Goal: Task Accomplishment & Management: Manage account settings

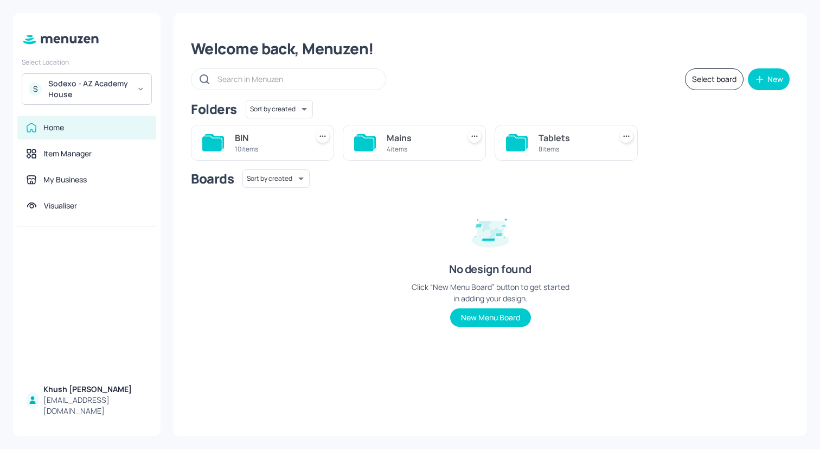
click at [118, 83] on div "Sodexo - AZ Academy House" at bounding box center [89, 89] width 82 height 22
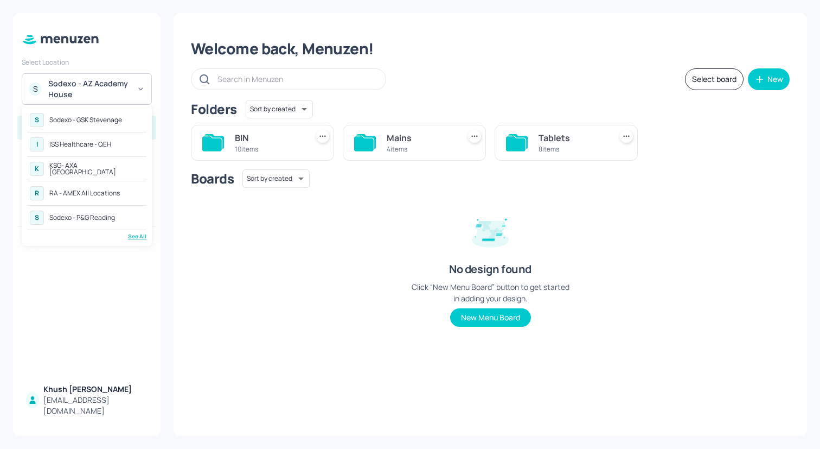
click at [112, 188] on div "R RA - AMEX All Locations" at bounding box center [86, 193] width 119 height 20
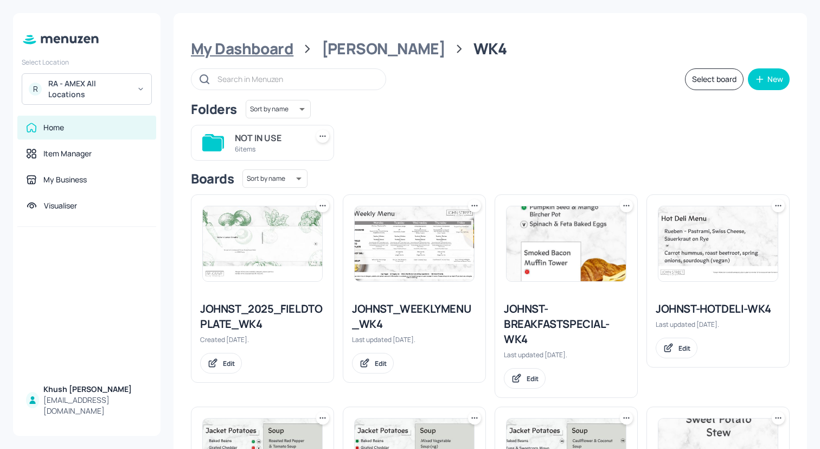
click at [258, 48] on div "My Dashboard" at bounding box center [242, 49] width 103 height 20
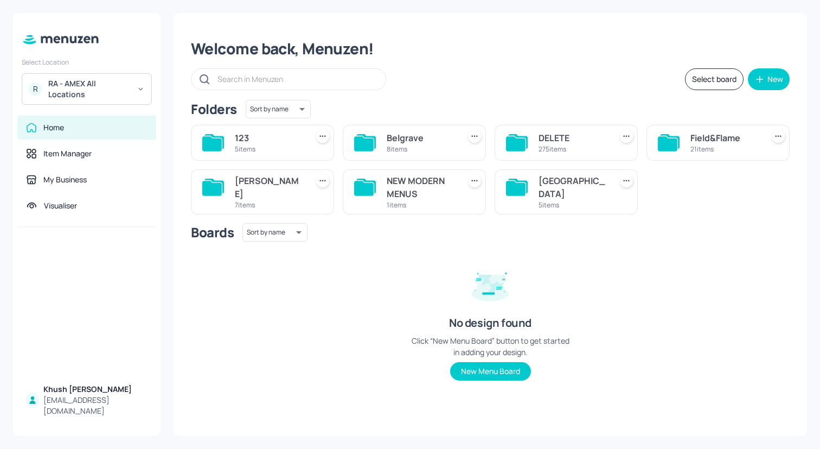
click at [401, 147] on div "8 items" at bounding box center [421, 148] width 68 height 9
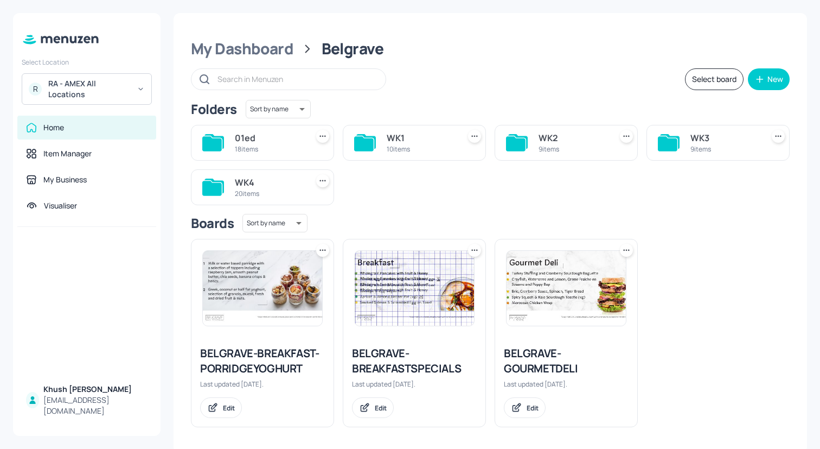
click at [251, 184] on div "WK4" at bounding box center [269, 182] width 68 height 13
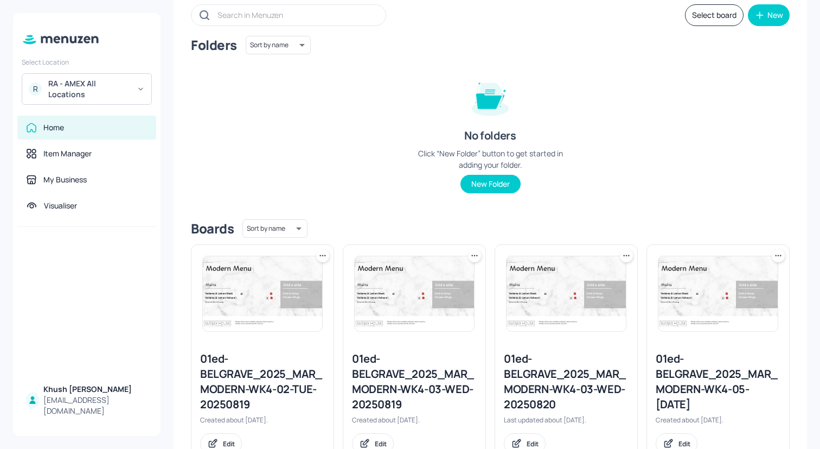
scroll to position [91, 0]
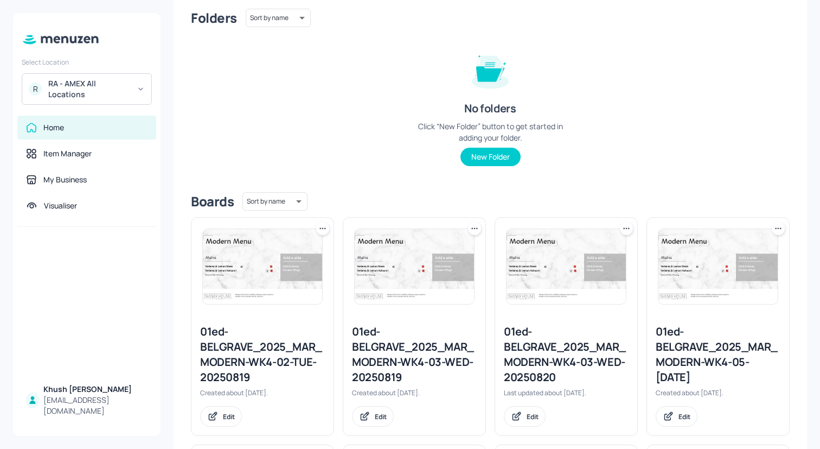
click at [321, 230] on icon at bounding box center [322, 228] width 11 height 11
click at [304, 290] on div "Move" at bounding box center [281, 287] width 87 height 18
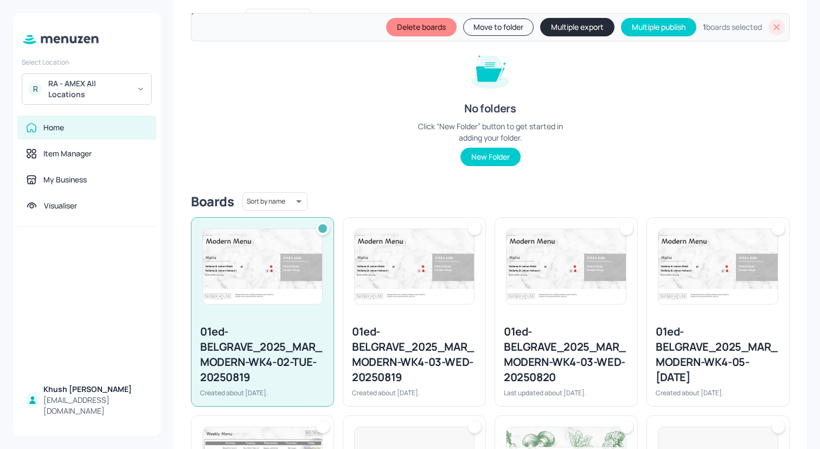
click at [392, 268] on img at bounding box center [414, 266] width 119 height 75
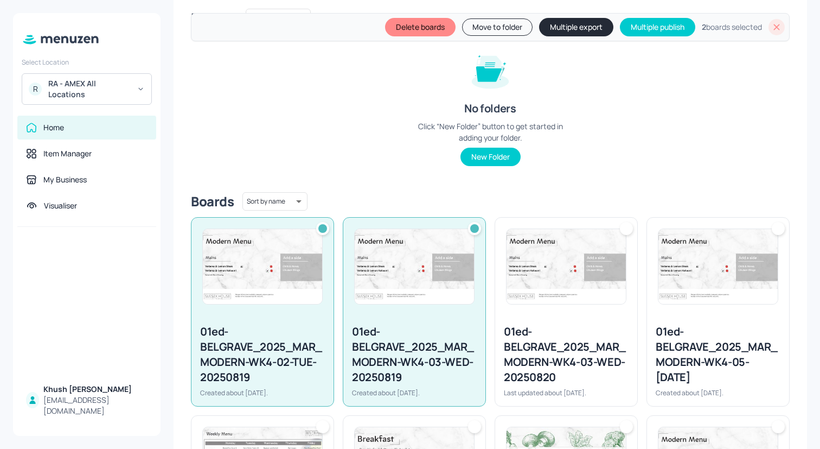
click at [538, 292] on img at bounding box center [566, 266] width 119 height 75
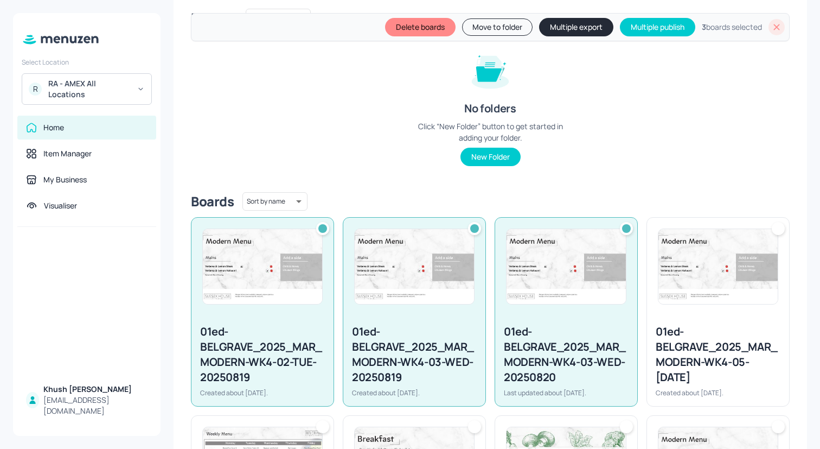
click at [699, 299] on img at bounding box center [717, 266] width 119 height 75
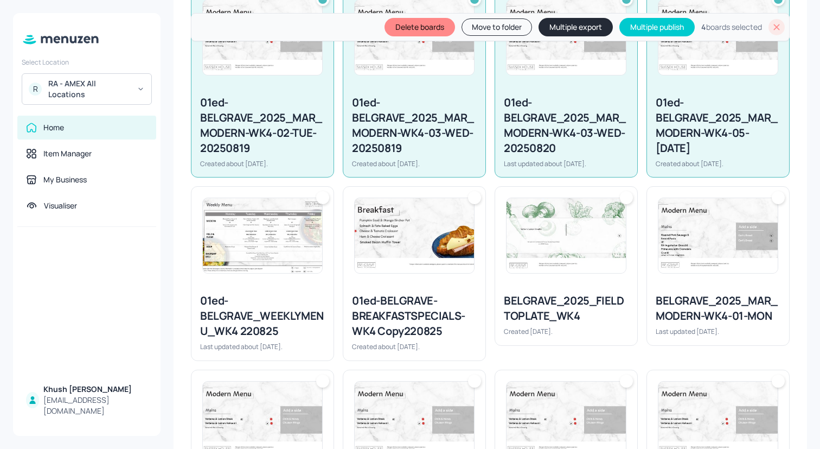
scroll to position [370, 0]
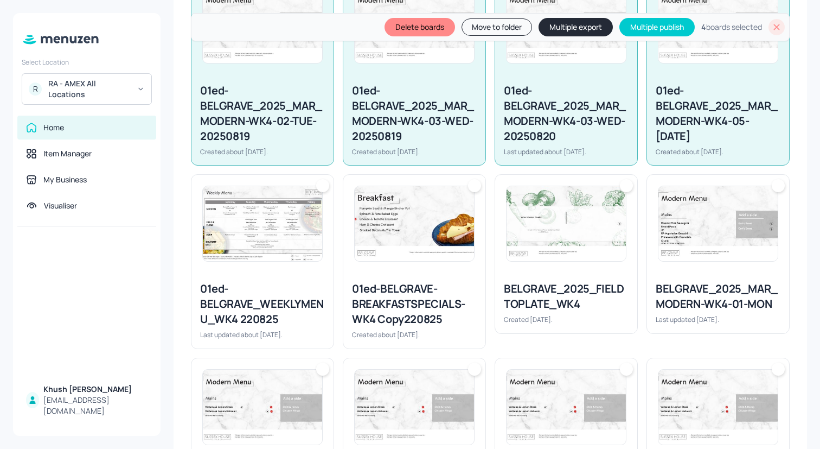
click at [302, 227] on img at bounding box center [262, 223] width 119 height 75
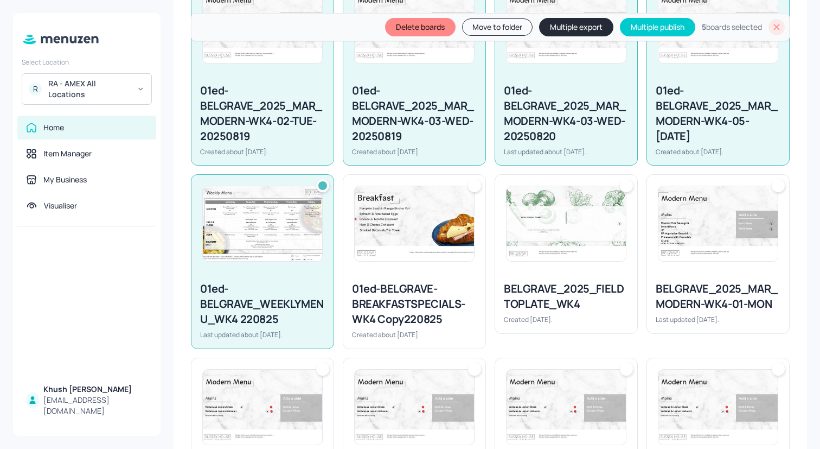
click at [418, 227] on img at bounding box center [414, 223] width 119 height 75
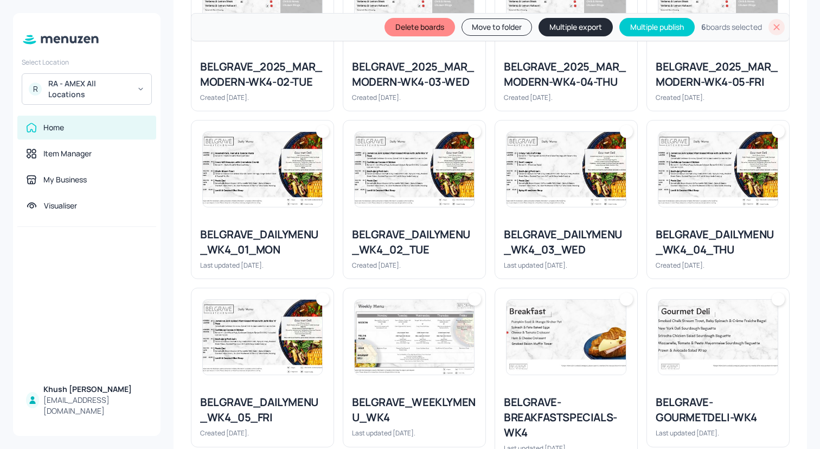
scroll to position [790, 0]
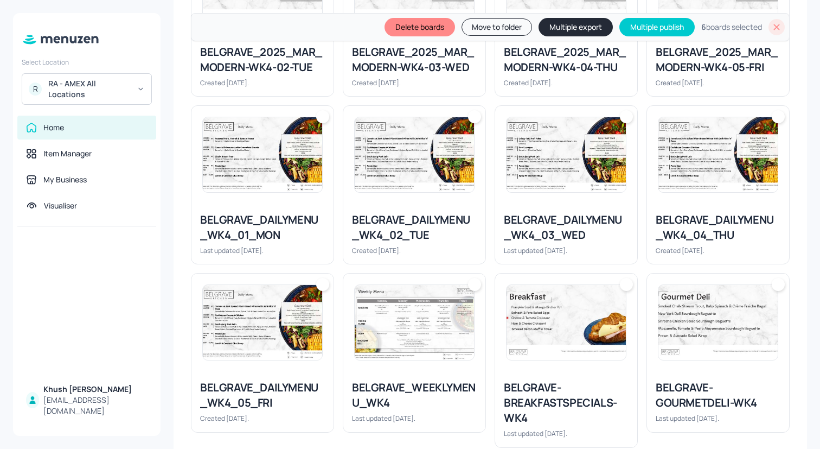
click at [285, 206] on div "BELGRAVE_DAILYMENU_WK4_01_MON Last updated [DATE]." at bounding box center [262, 233] width 142 height 60
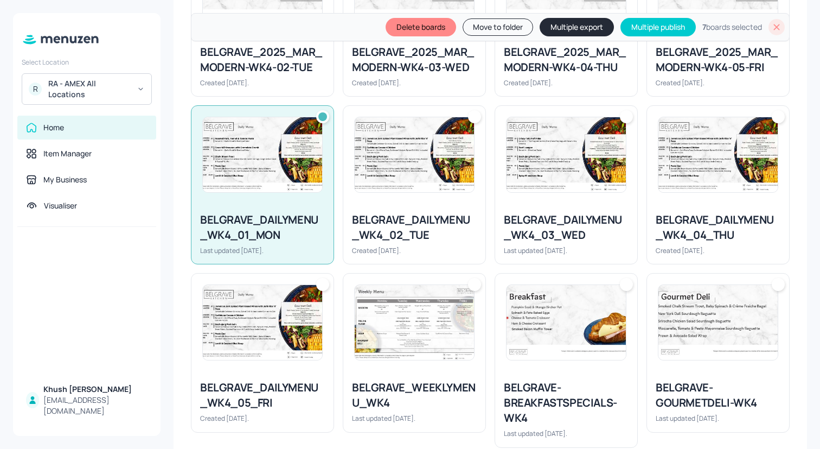
click at [442, 205] on div "BELGRAVE_DAILYMENU_WK4_02_TUE Created [DATE]." at bounding box center [414, 233] width 142 height 60
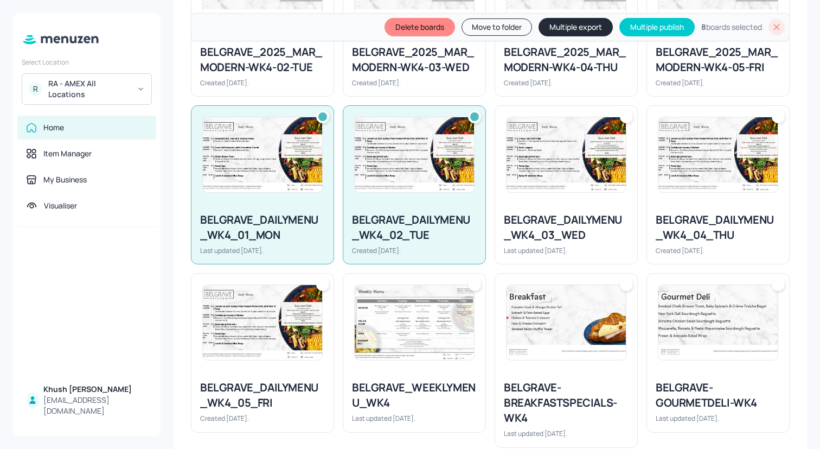
click at [263, 344] on img at bounding box center [262, 322] width 119 height 75
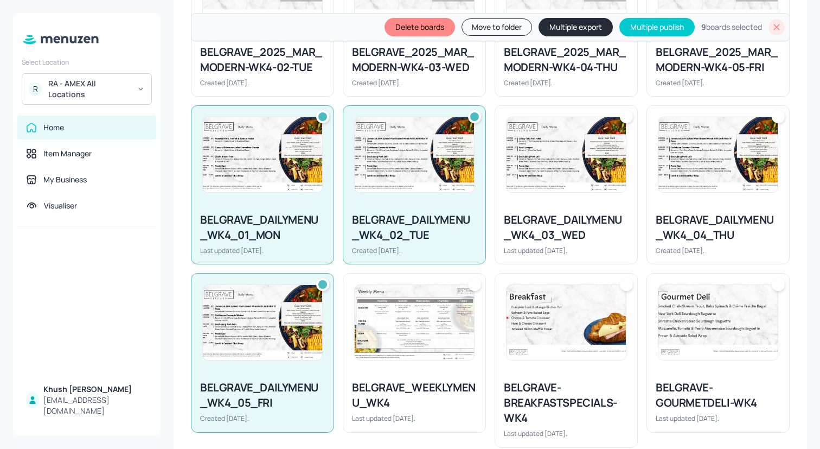
click at [582, 170] on img at bounding box center [566, 154] width 119 height 75
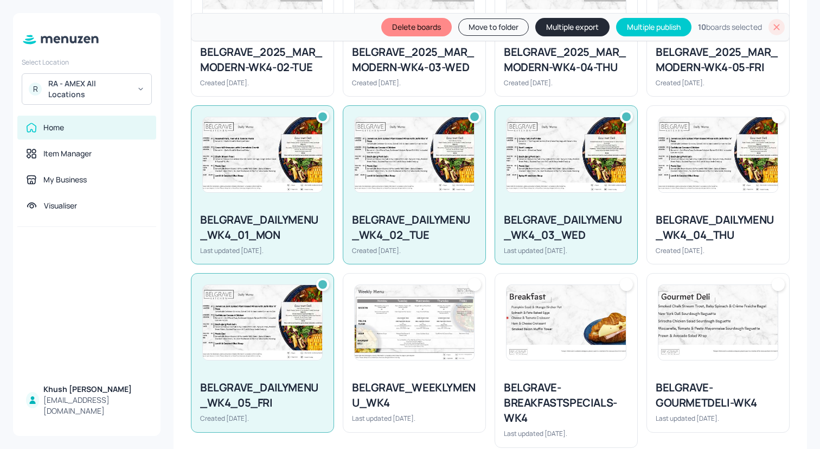
click at [634, 192] on div at bounding box center [566, 155] width 142 height 98
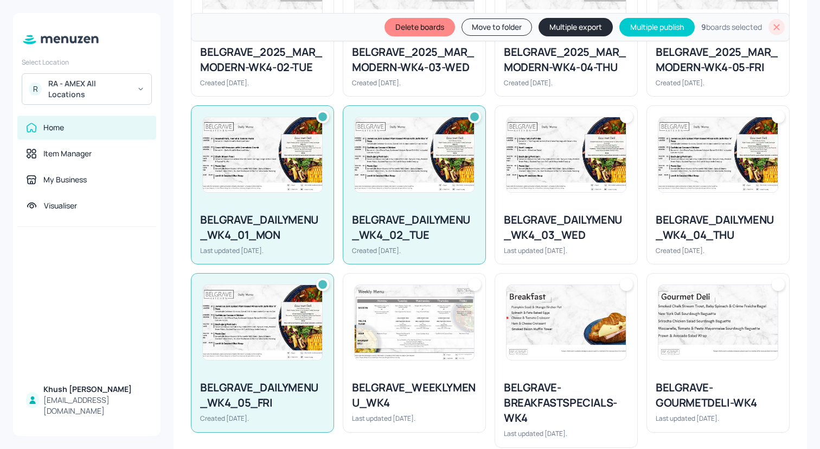
click at [666, 192] on img at bounding box center [717, 154] width 119 height 75
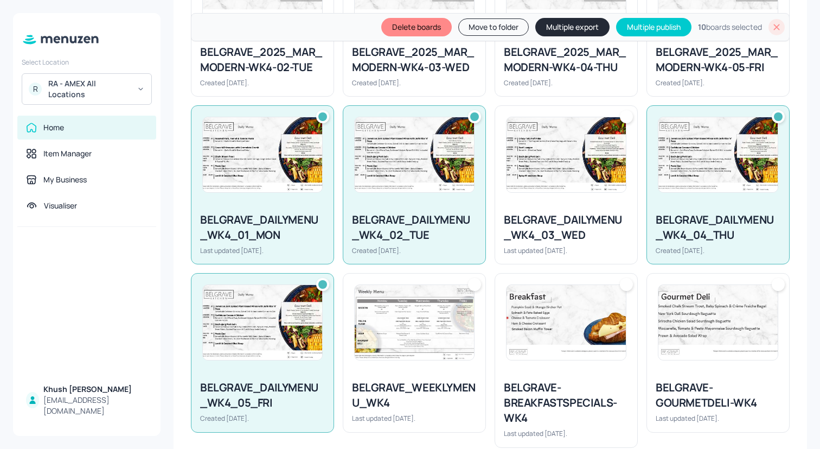
click at [605, 192] on img at bounding box center [566, 154] width 119 height 75
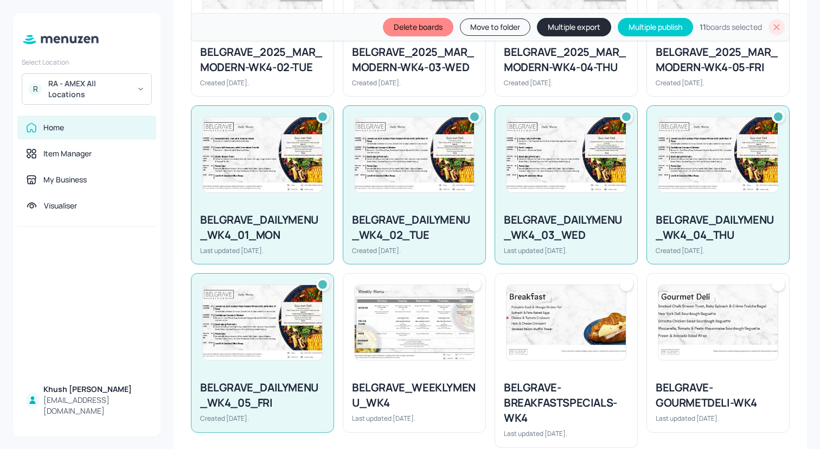
scroll to position [815, 0]
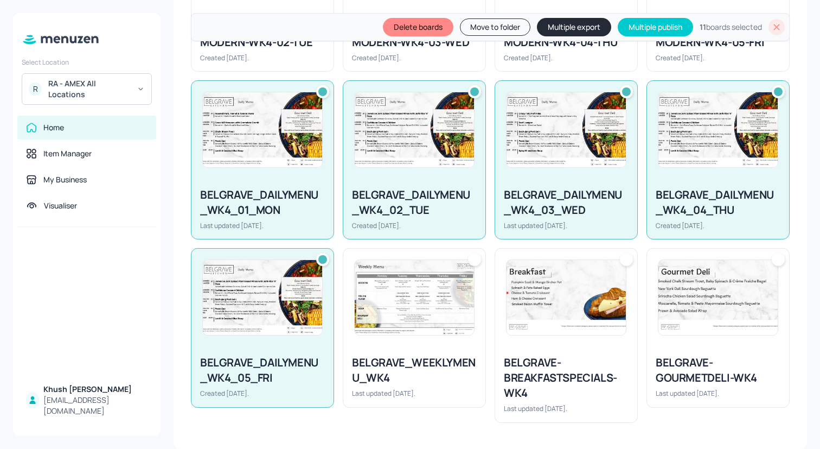
click at [503, 31] on button "Move to folder" at bounding box center [495, 26] width 71 height 17
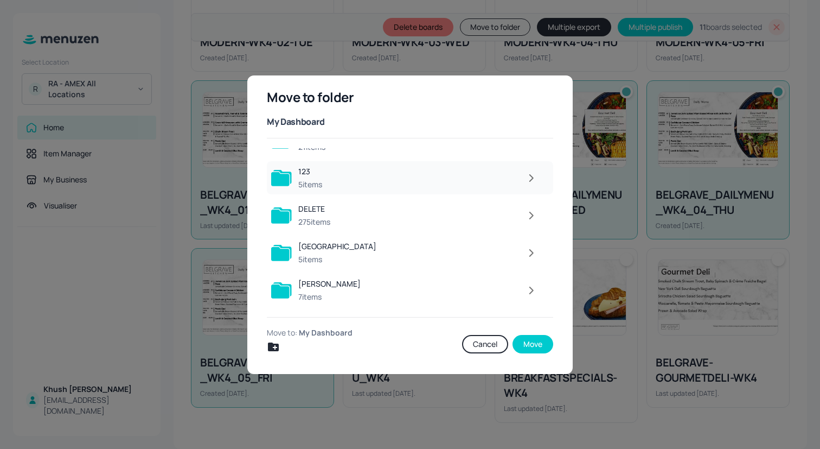
scroll to position [99, 0]
click at [359, 284] on div at bounding box center [439, 290] width 208 height 22
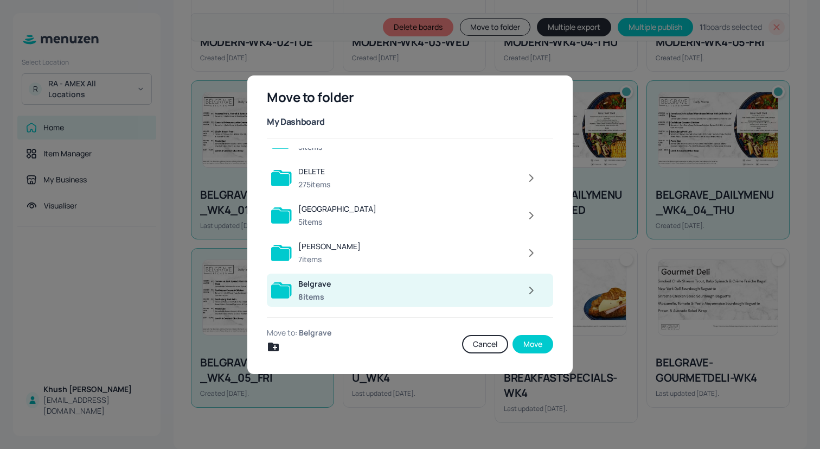
click at [359, 284] on div at bounding box center [440, 290] width 206 height 22
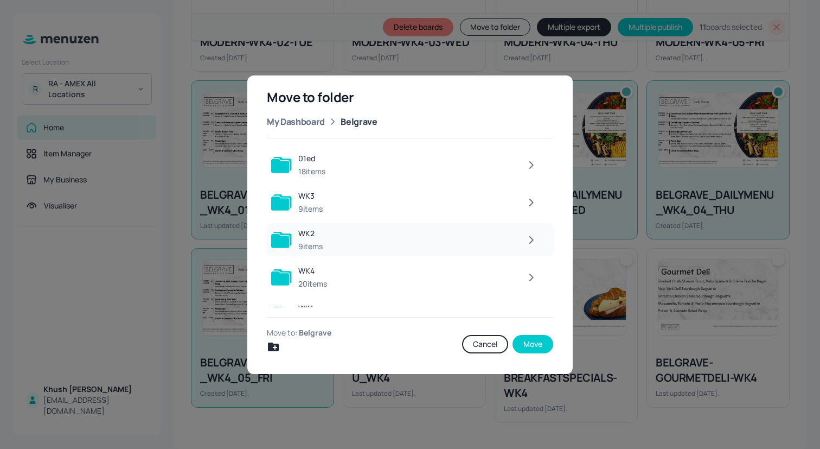
scroll to position [24, 0]
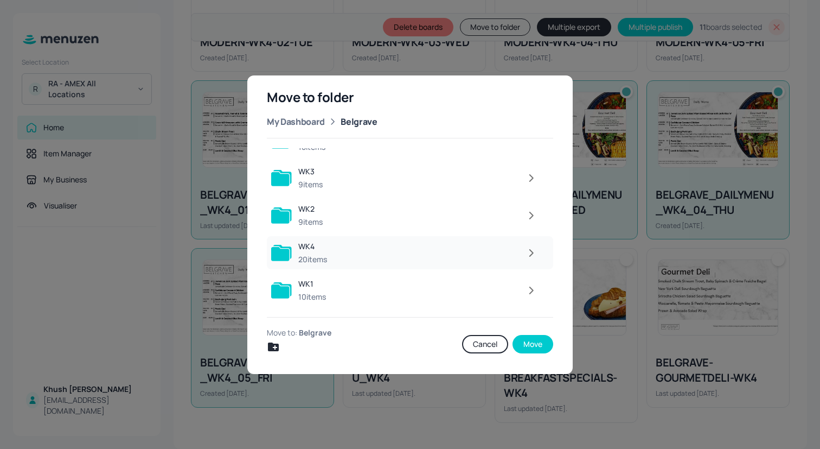
click at [366, 246] on div at bounding box center [438, 253] width 209 height 22
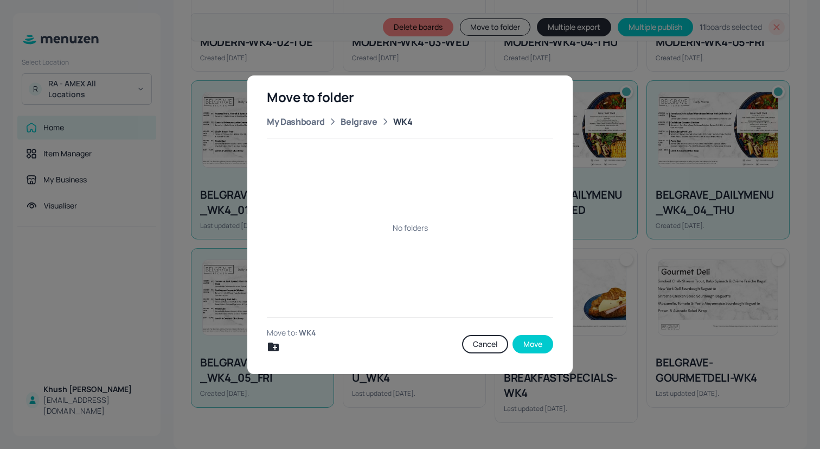
scroll to position [0, 0]
click at [271, 348] on icon "Create new folder" at bounding box center [273, 346] width 11 height 9
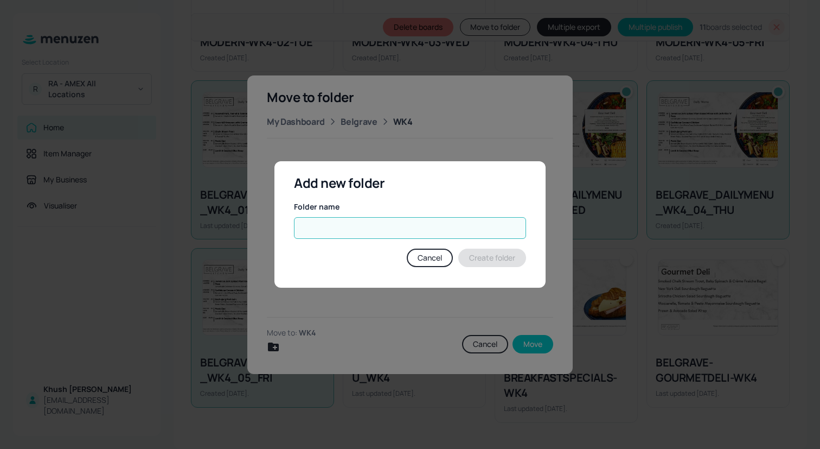
click at [363, 224] on input "text" at bounding box center [410, 228] width 232 height 22
type input "n"
type input "NOT IN USE"
click at [492, 256] on button "Create folder" at bounding box center [492, 257] width 68 height 18
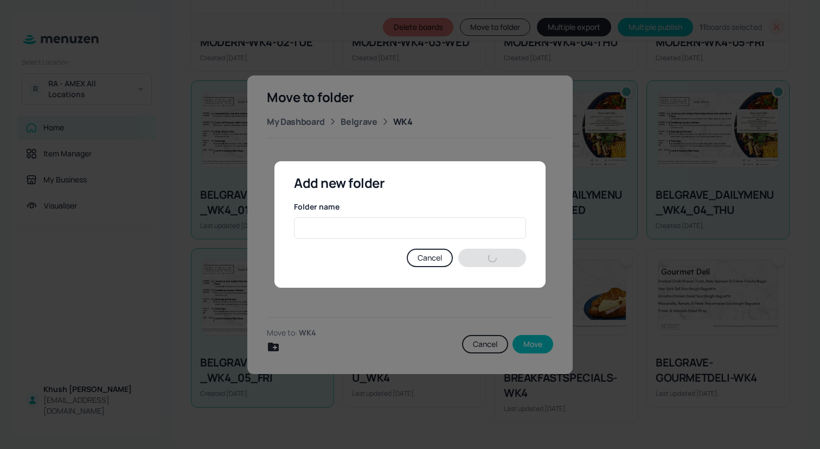
scroll to position [701, 0]
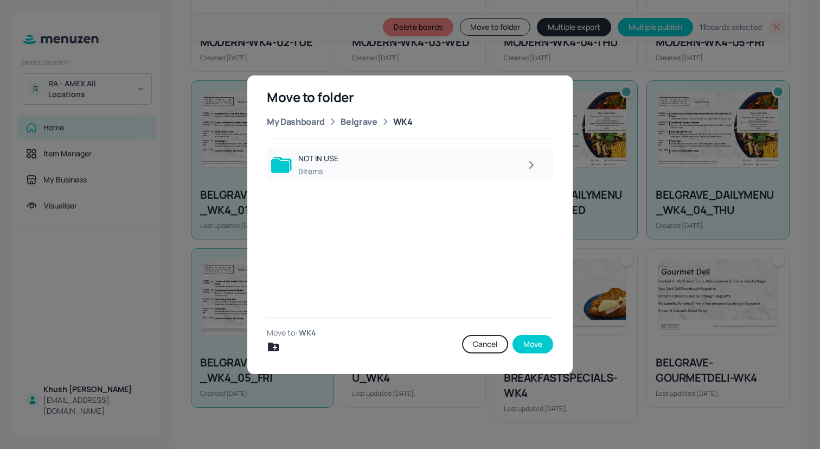
click at [420, 156] on div at bounding box center [444, 165] width 198 height 22
click at [536, 342] on button "Move" at bounding box center [533, 344] width 41 height 18
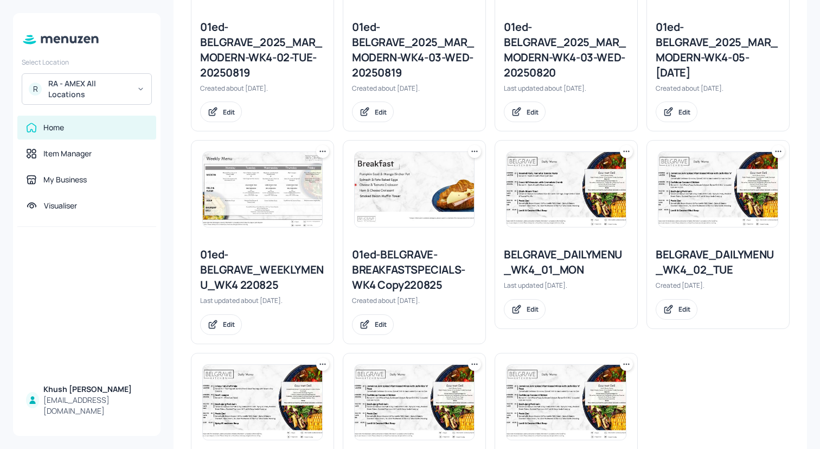
scroll to position [0, 0]
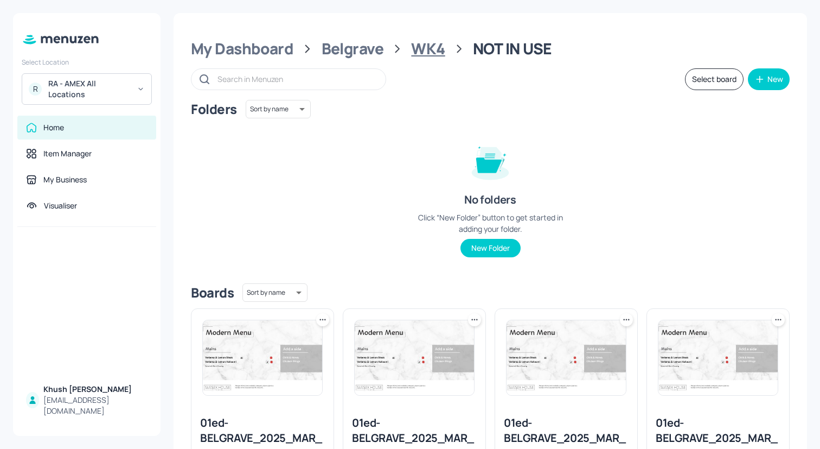
click at [433, 48] on div "WK4" at bounding box center [428, 49] width 34 height 20
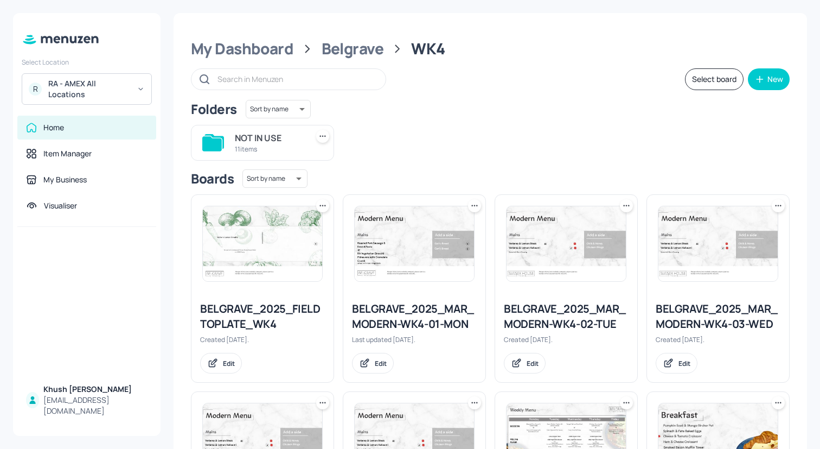
click at [229, 311] on div "BELGRAVE_2025_FIELDTOPLATE_WK4" at bounding box center [262, 316] width 125 height 30
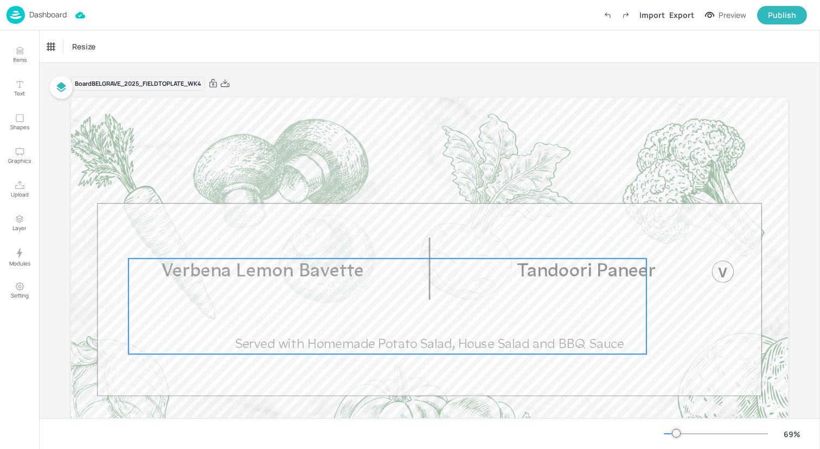
click at [245, 279] on span "Verbena Lemon Bavette" at bounding box center [263, 270] width 202 height 19
click at [116, 48] on div "Verbena Lemon Bavette" at bounding box center [83, 47] width 72 height 10
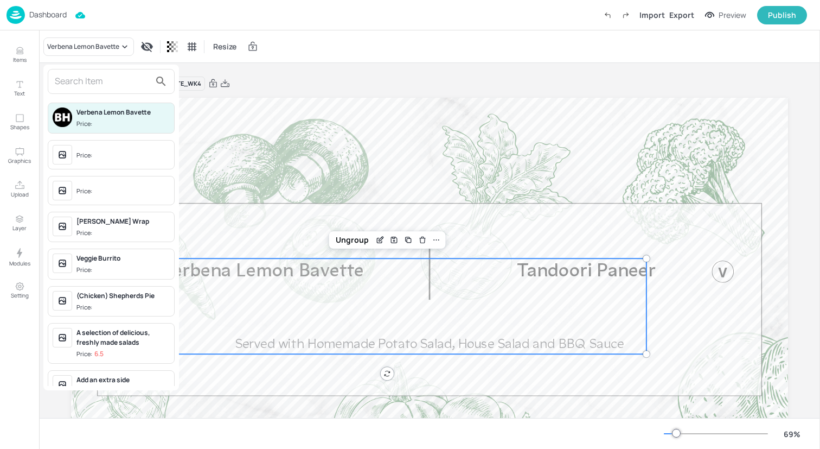
click at [110, 81] on input "text" at bounding box center [102, 81] width 95 height 17
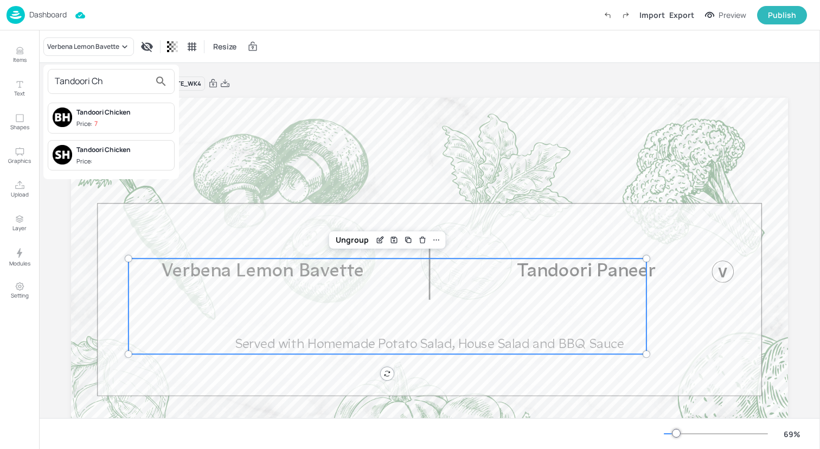
type input "Tandoori Ch"
click at [113, 123] on span "Price: 7" at bounding box center [122, 123] width 93 height 9
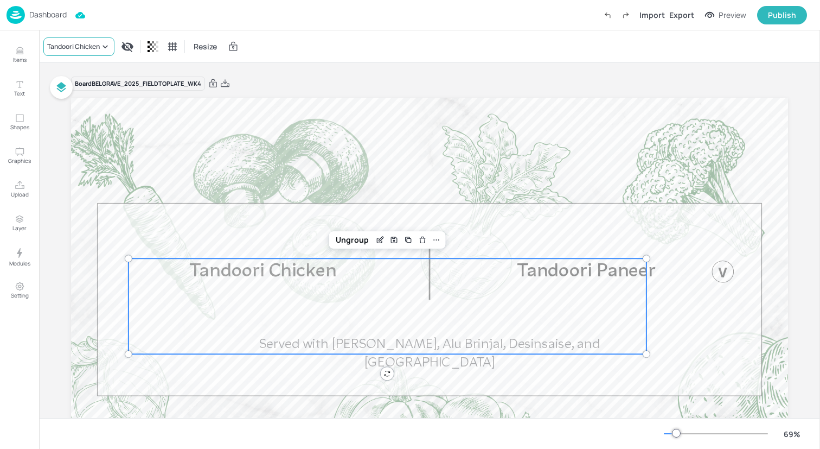
click at [97, 50] on div "Tandoori Chicken" at bounding box center [73, 47] width 53 height 10
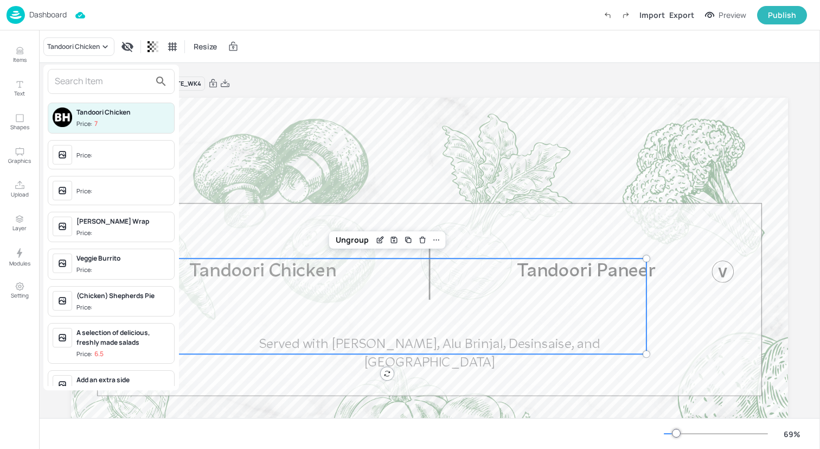
click at [97, 88] on input "text" at bounding box center [102, 81] width 95 height 17
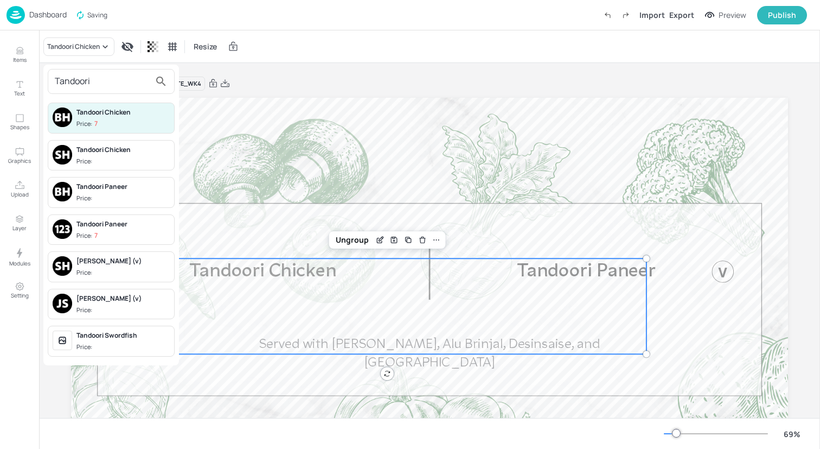
type input "Tandoori"
click at [110, 157] on span "Price:" at bounding box center [122, 161] width 93 height 9
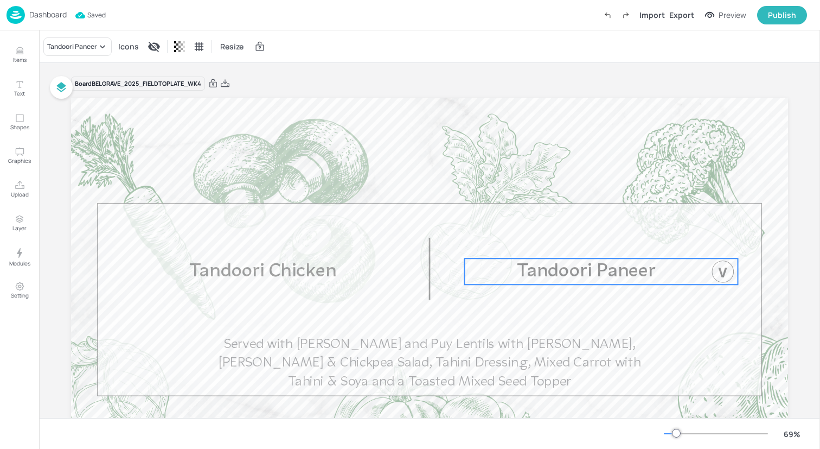
click at [673, 273] on p "Tandoori Paneer" at bounding box center [585, 271] width 243 height 26
click at [231, 83] on div "Board BELGRAVE_2025_FIELDTOPLATE_WK4" at bounding box center [429, 83] width 717 height 15
click at [228, 83] on icon at bounding box center [225, 83] width 9 height 8
